Goal: Task Accomplishment & Management: Use online tool/utility

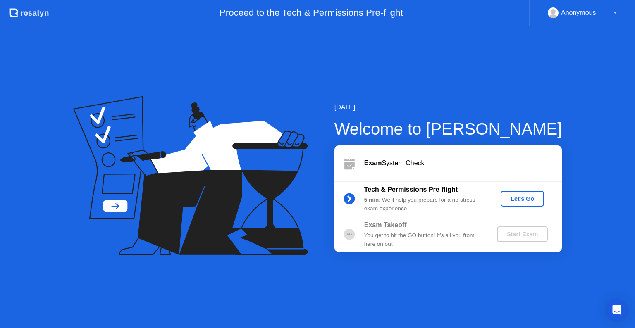
click at [524, 197] on div "Let's Go" at bounding box center [522, 199] width 37 height 7
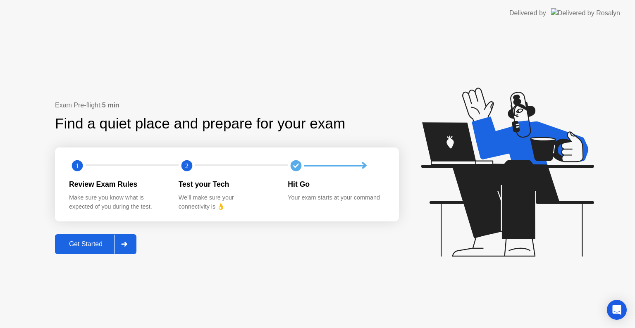
click at [96, 244] on div "Get Started" at bounding box center [86, 244] width 57 height 7
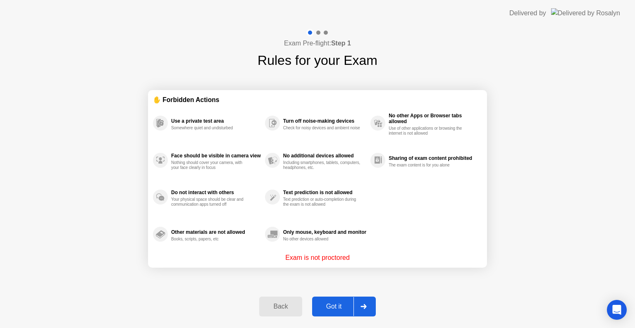
drag, startPoint x: 306, startPoint y: 256, endPoint x: 357, endPoint y: 255, distance: 50.5
click at [350, 255] on p "Exam is not proctored" at bounding box center [317, 258] width 65 height 10
click at [345, 309] on div "Got it" at bounding box center [334, 306] width 39 height 7
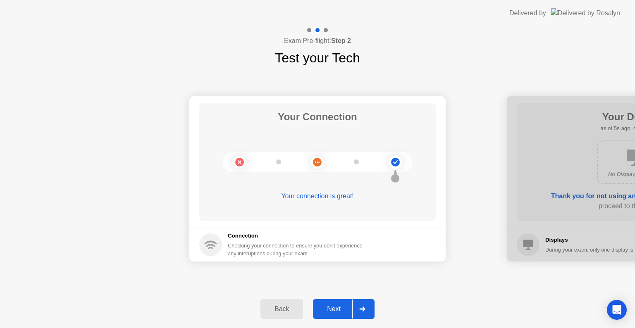
click at [333, 195] on div "Your connection is great!" at bounding box center [317, 197] width 237 height 10
click at [333, 307] on div "Next" at bounding box center [334, 309] width 37 height 7
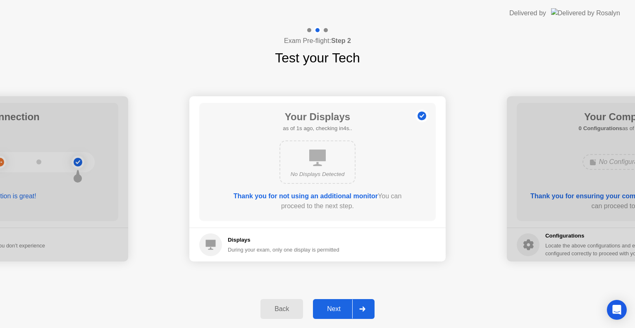
click at [331, 303] on button "Next" at bounding box center [344, 309] width 62 height 20
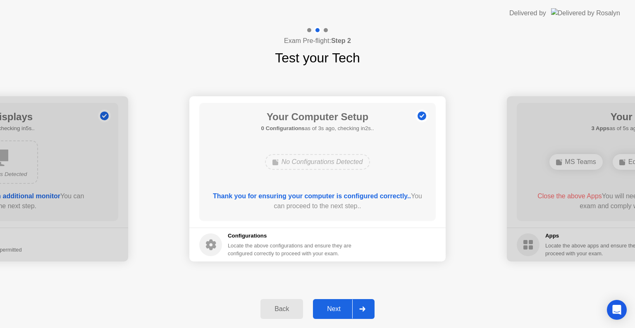
click at [339, 310] on div "Next" at bounding box center [334, 309] width 37 height 7
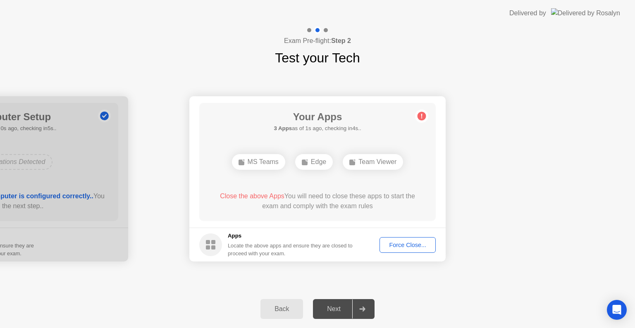
click at [319, 161] on div "Edge" at bounding box center [314, 162] width 38 height 16
click at [285, 308] on div "Back" at bounding box center [282, 309] width 38 height 7
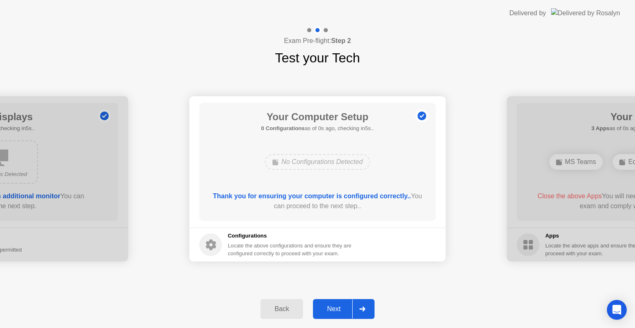
click at [355, 309] on div at bounding box center [362, 309] width 20 height 19
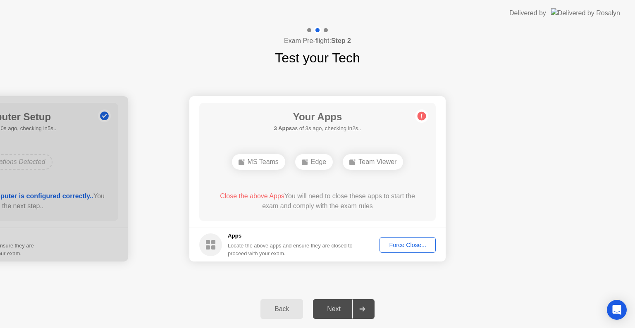
click at [318, 161] on div "Edge" at bounding box center [314, 162] width 38 height 16
click at [247, 164] on div "MS Teams" at bounding box center [258, 162] width 53 height 16
click at [419, 244] on div "Force Close..." at bounding box center [408, 245] width 50 height 7
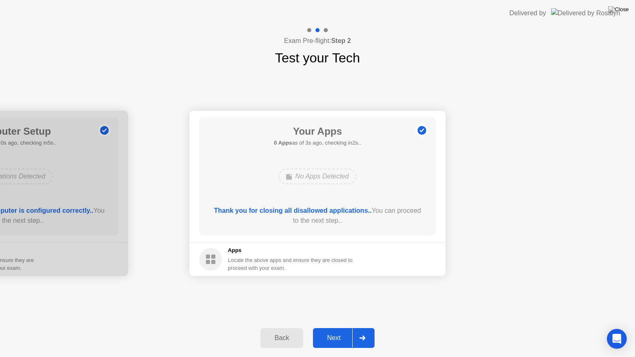
click at [604, 0] on div "Delivered by" at bounding box center [565, 13] width 111 height 26
click at [342, 328] on button "Next" at bounding box center [344, 338] width 62 height 20
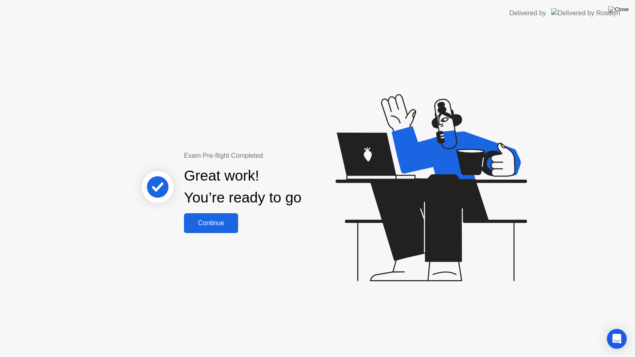
click at [225, 221] on div "Continue" at bounding box center [211, 223] width 49 height 7
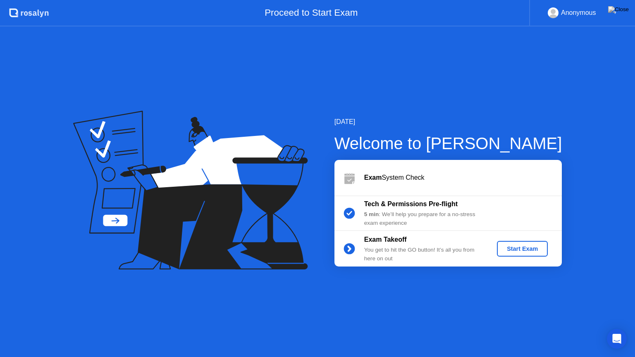
click at [533, 249] on div "Start Exam" at bounding box center [523, 249] width 44 height 7
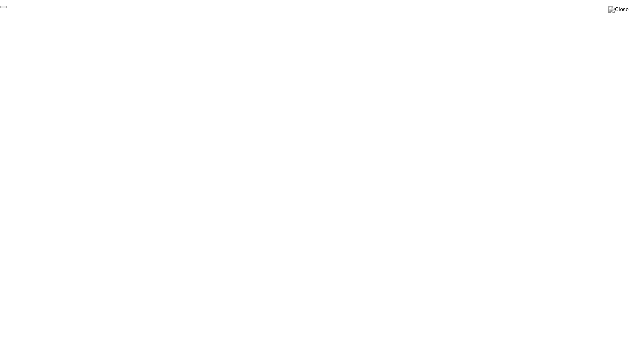
click div "End Proctoring Session"
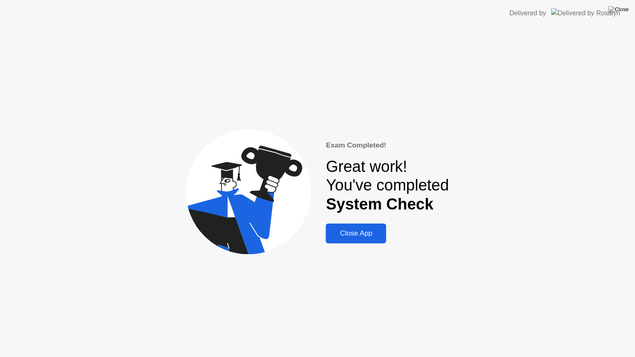
click at [357, 228] on button "Close App" at bounding box center [356, 234] width 60 height 20
